Goal: Feedback & Contribution: Submit feedback/report problem

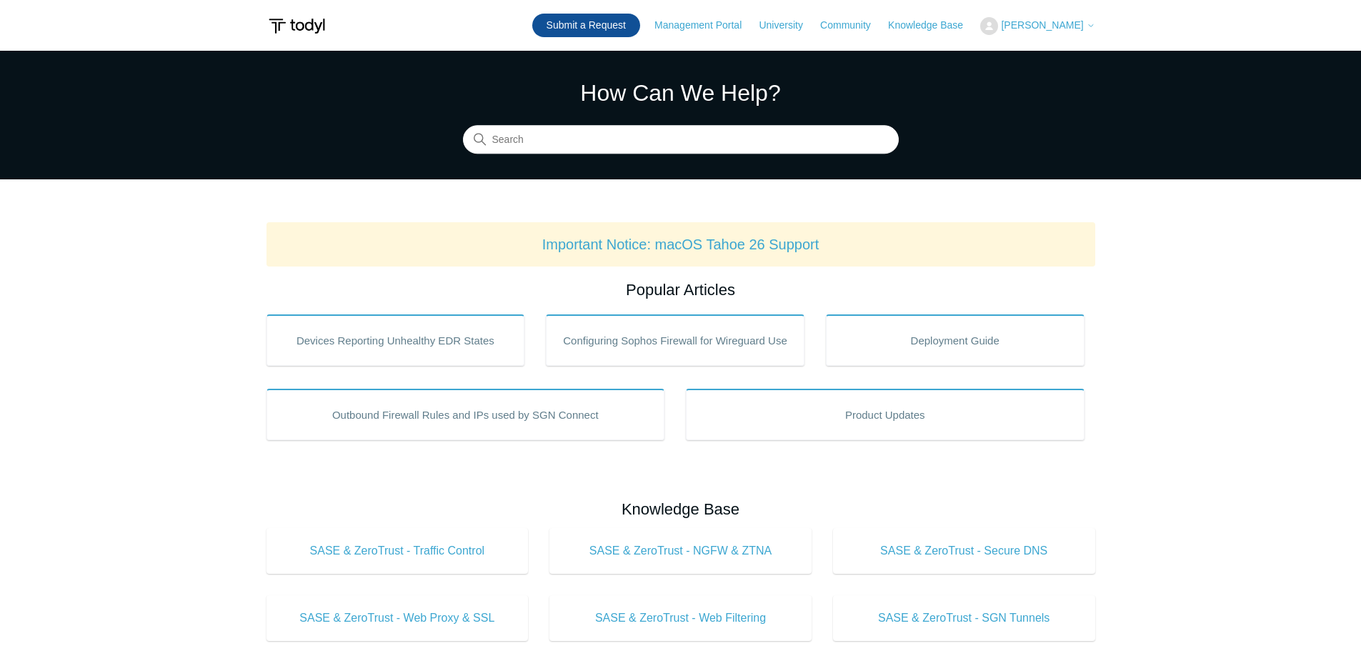
click at [617, 24] on link "Submit a Request" at bounding box center [586, 26] width 108 height 24
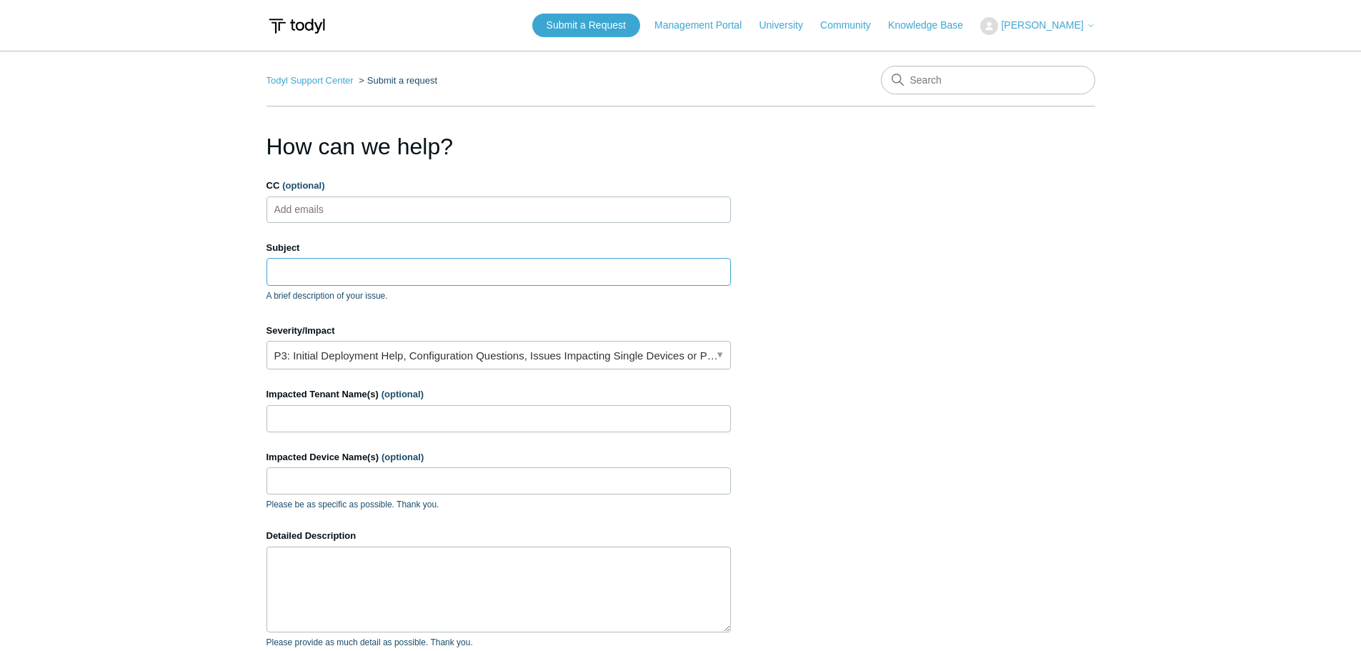
click at [502, 283] on input "Subject" at bounding box center [498, 271] width 464 height 27
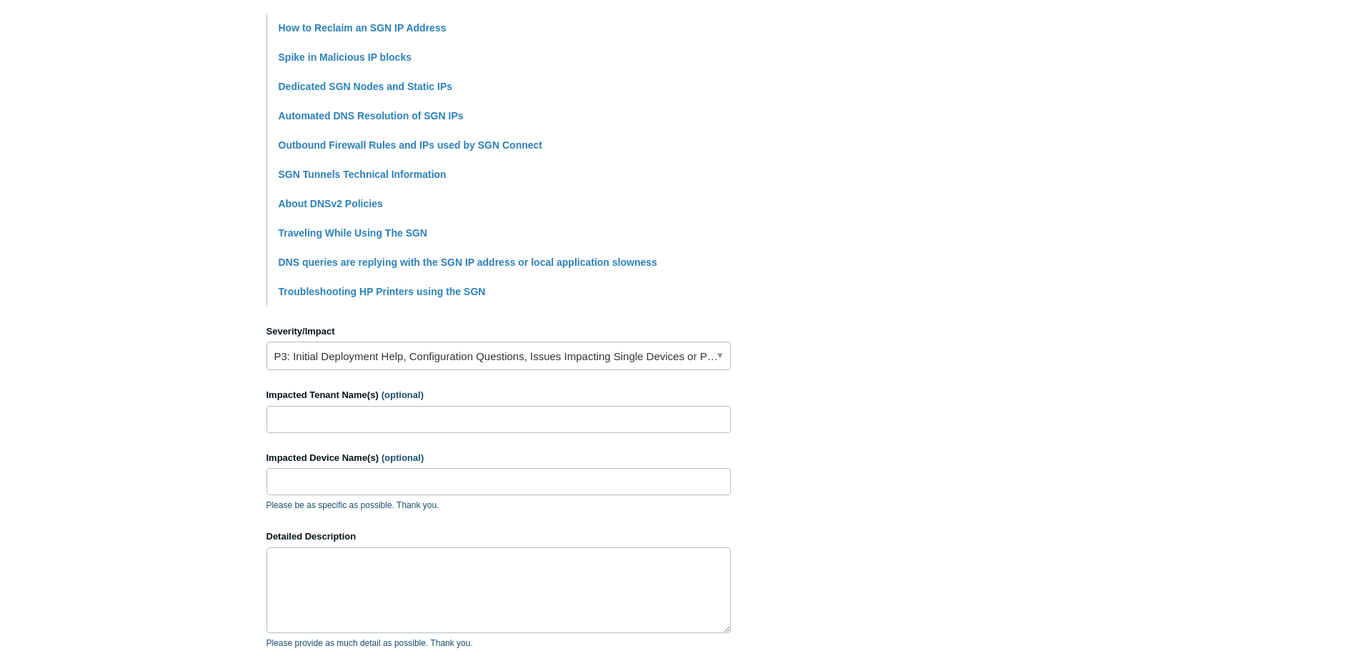
scroll to position [500, 0]
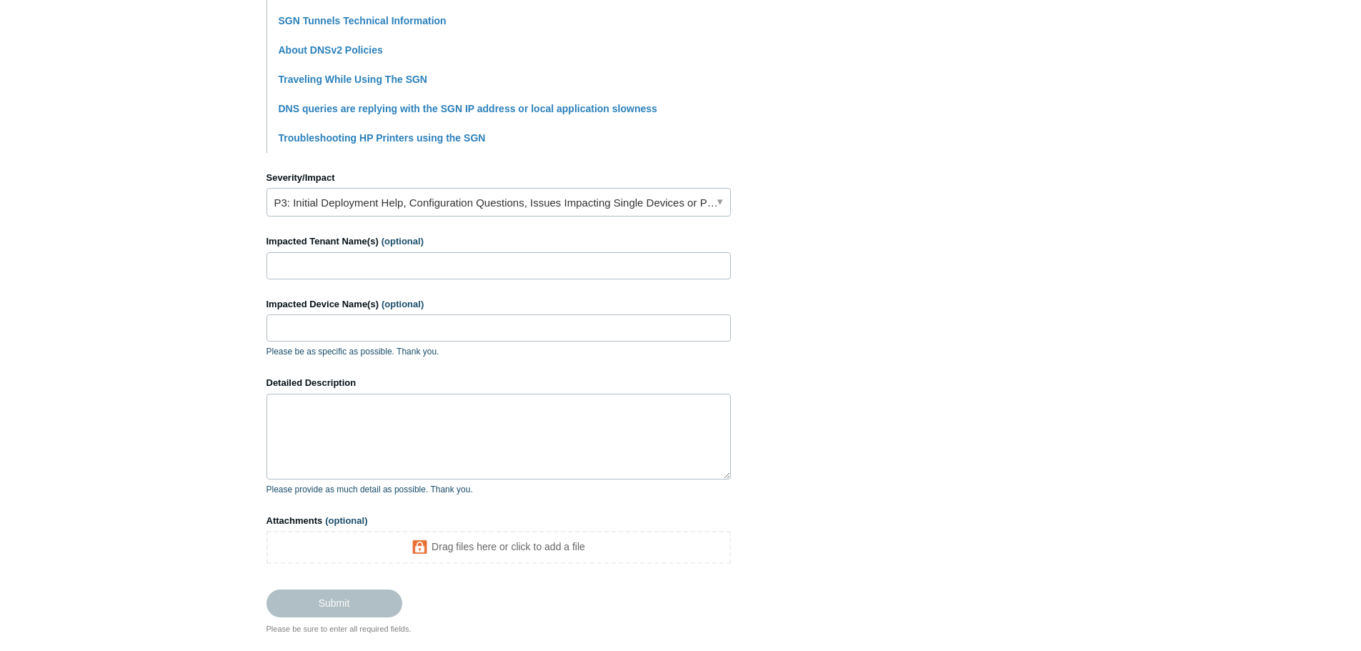
type input "SGN IP block issues"
click at [411, 206] on link "P3: Initial Deployment Help, Configuration Questions, Issues Impacting Single D…" at bounding box center [498, 202] width 464 height 29
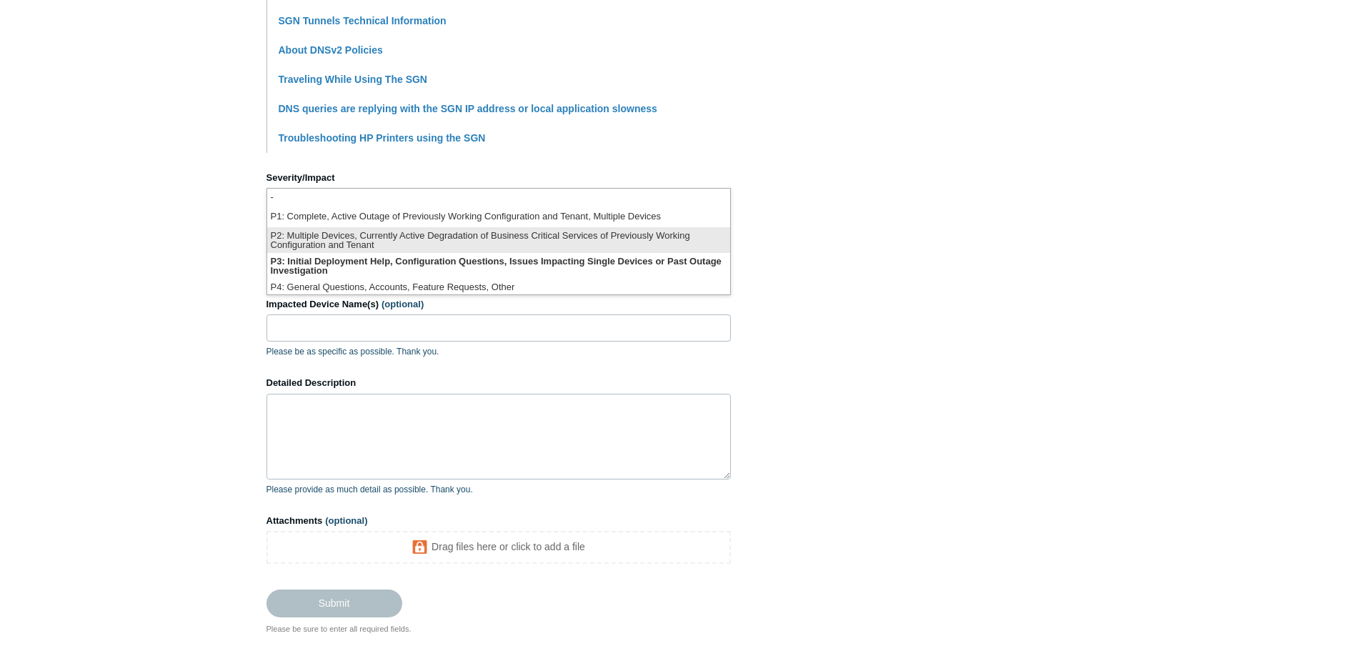
click at [401, 239] on li "P2: Multiple Devices, Currently Active Degradation of Business Critical Service…" at bounding box center [498, 240] width 463 height 26
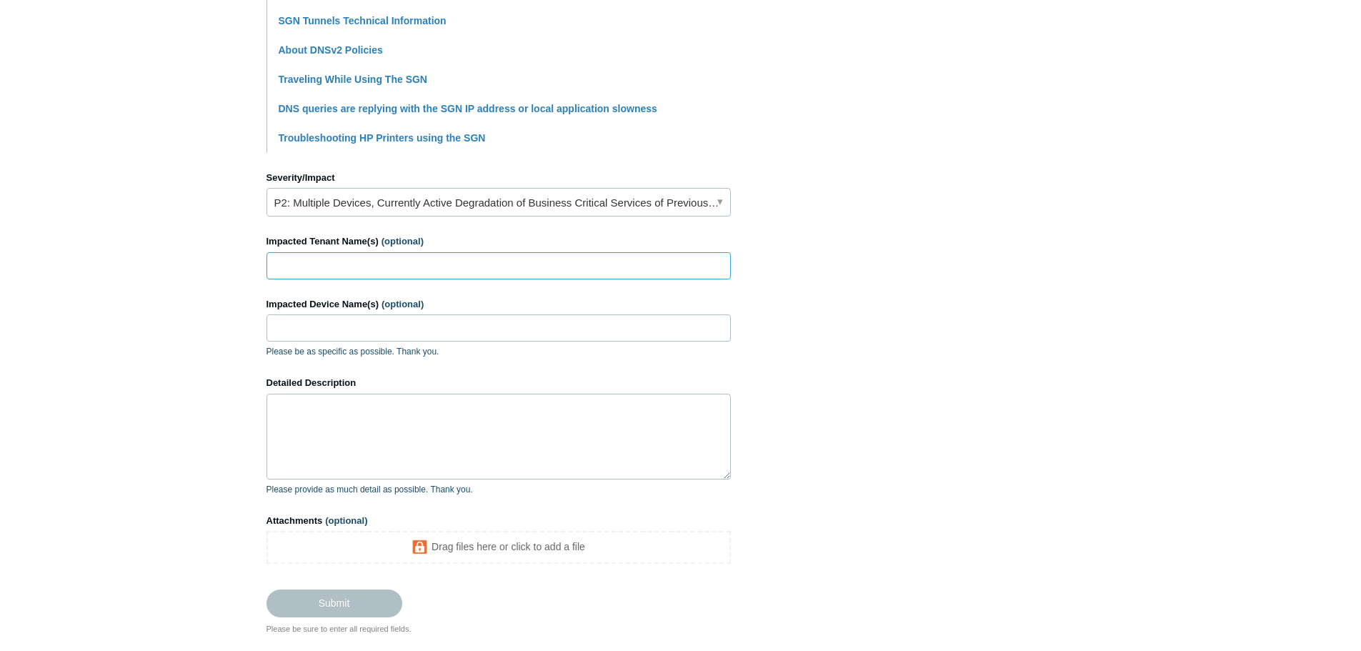
click at [392, 266] on input "Impacted Tenant Name(s) (optional)" at bounding box center [498, 265] width 464 height 27
type input "Peak Networks-internal"
click at [409, 422] on textarea "Detailed Description" at bounding box center [498, 437] width 464 height 86
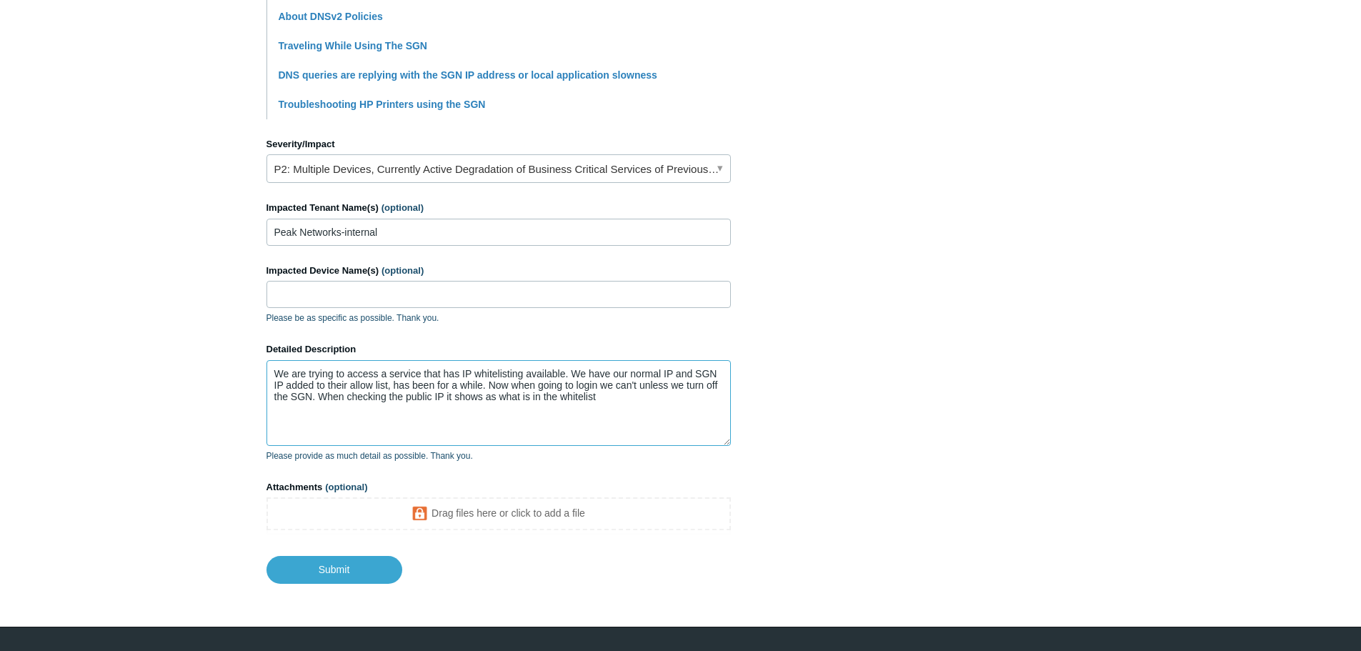
scroll to position [566, 0]
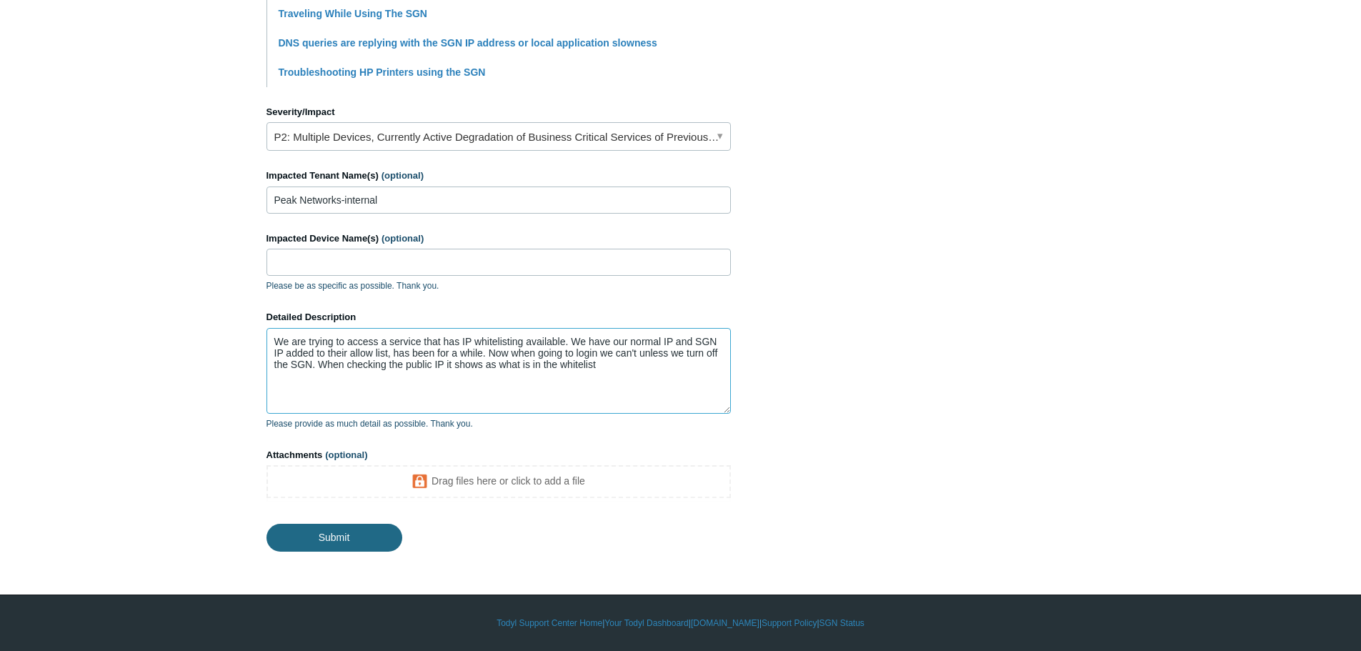
type textarea "We are trying to access a service that has IP whitelisting available. We have o…"
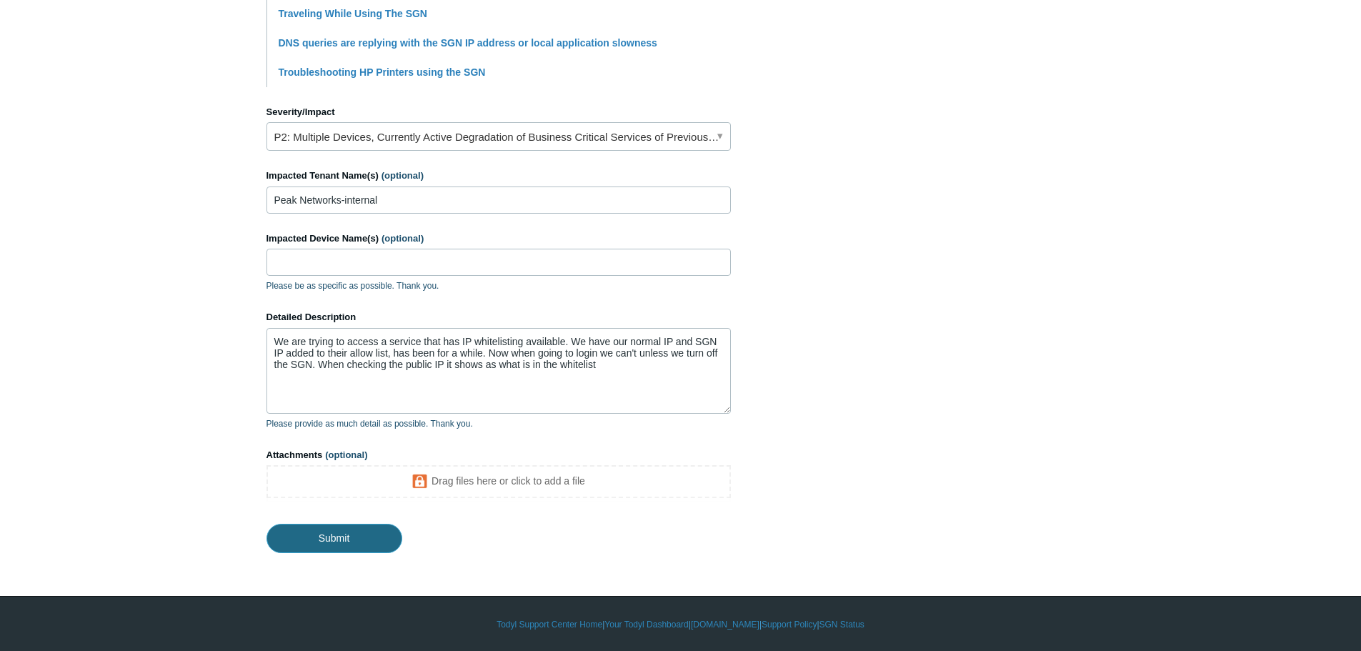
click at [344, 534] on input "Submit" at bounding box center [334, 538] width 136 height 29
